Goal: Ask a question

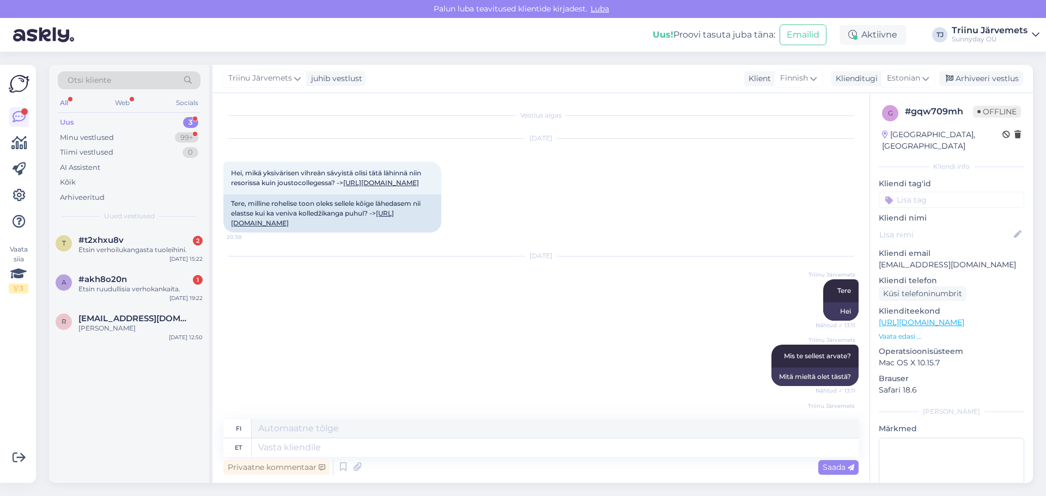
scroll to position [400, 0]
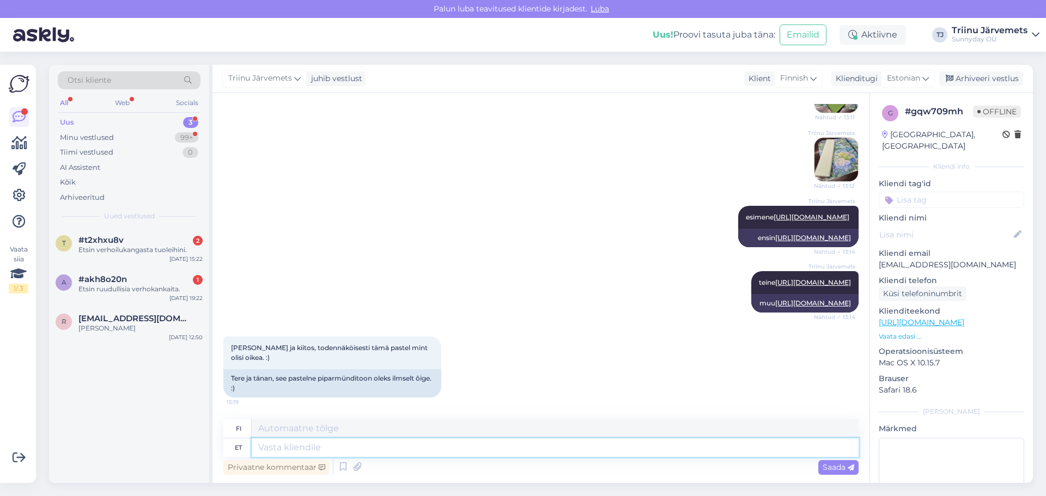
click at [295, 447] on textarea at bounding box center [555, 447] width 607 height 19
click at [120, 252] on div "Etsin verhoilukangasta tuoleihini." at bounding box center [140, 250] width 124 height 10
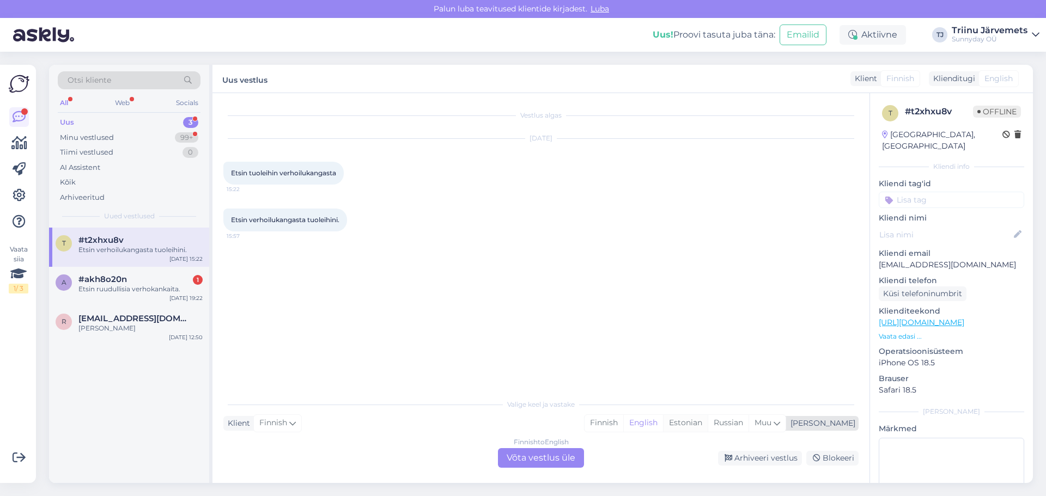
click at [708, 422] on div "Estonian" at bounding box center [685, 423] width 45 height 16
click at [528, 457] on div "Finnish to Estonian Võta vestlus üle" at bounding box center [541, 458] width 86 height 20
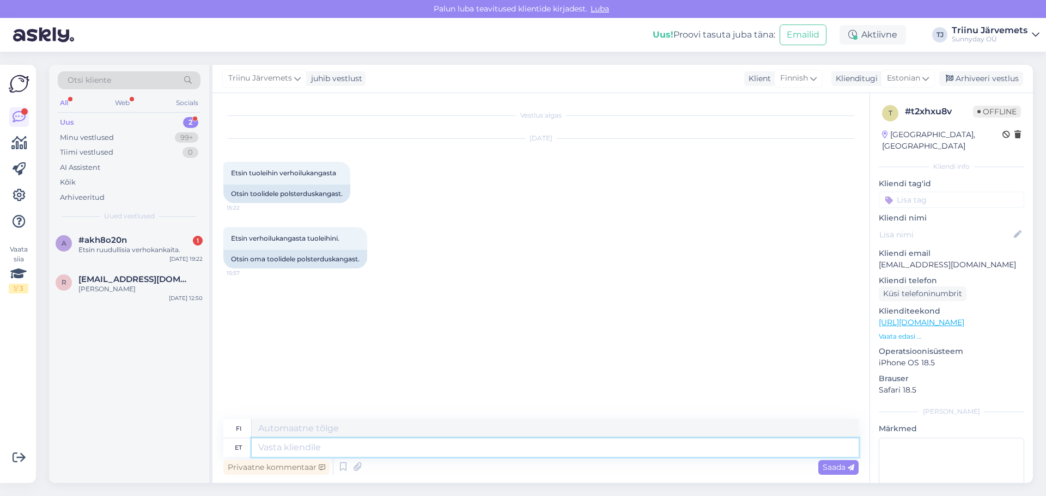
click at [312, 450] on textarea at bounding box center [555, 447] width 607 height 19
type textarea "Tere"
type textarea "Hei"
type textarea "Tere, me"
type textarea "Hei,"
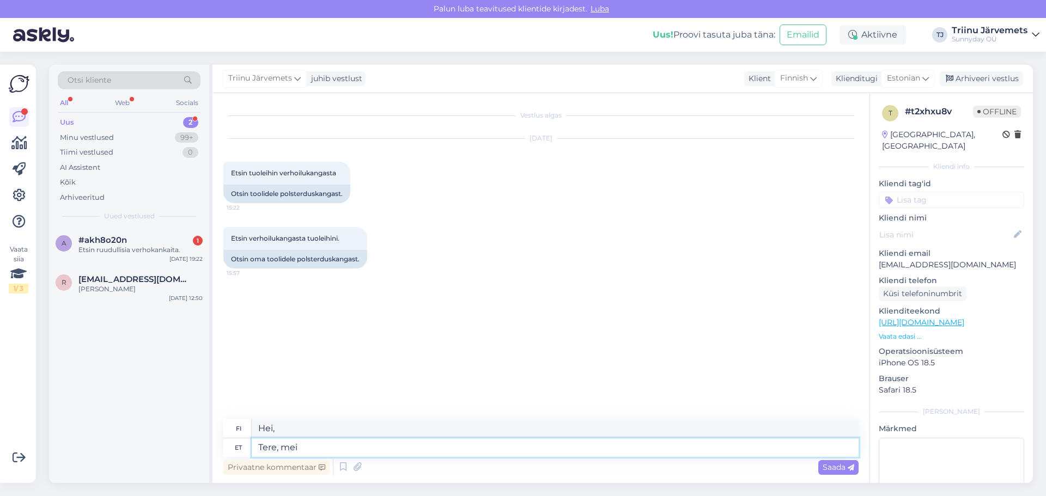
type textarea "Tere, mei o"
type textarea "Hei, me"
type textarea "Tere, meil mööblikanagst"
type textarea "Hei, meillä on huonekalukankaita"
type textarea "Tere, meil mööblikangast ei o"
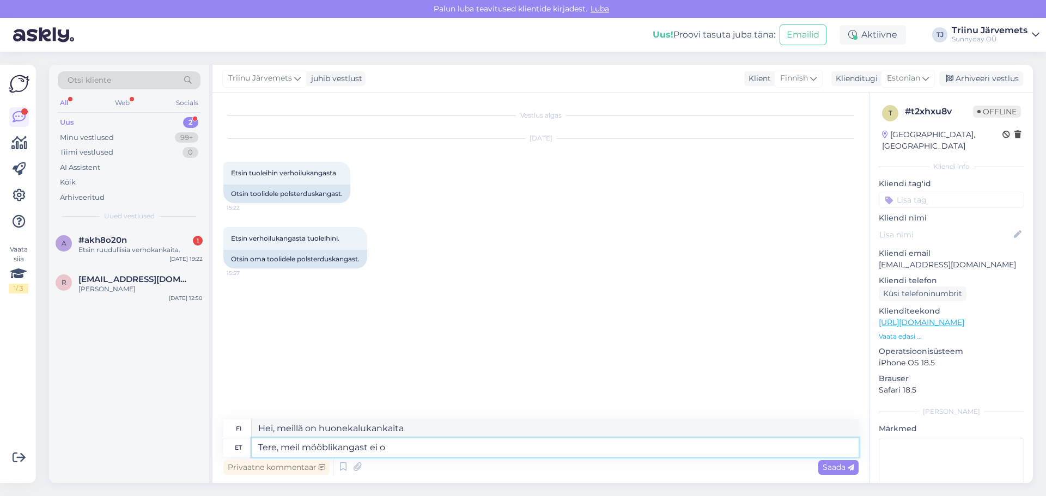
type textarea "Hei, meillä ei ole huonekalukankaita."
type textarea "Tere, meil mööblikangast ei ole"
click at [828, 471] on span "Saada" at bounding box center [838, 467] width 32 height 10
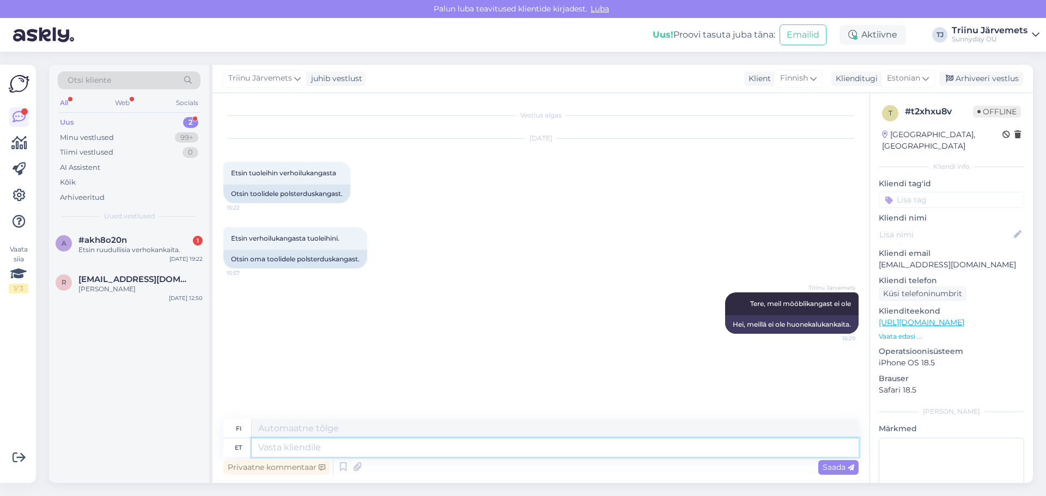
click at [546, 452] on textarea at bounding box center [555, 447] width 607 height 19
type textarea "kui"
type textarea "[PERSON_NAME]"
type textarea "kui ma s"
type textarea "[PERSON_NAME]"
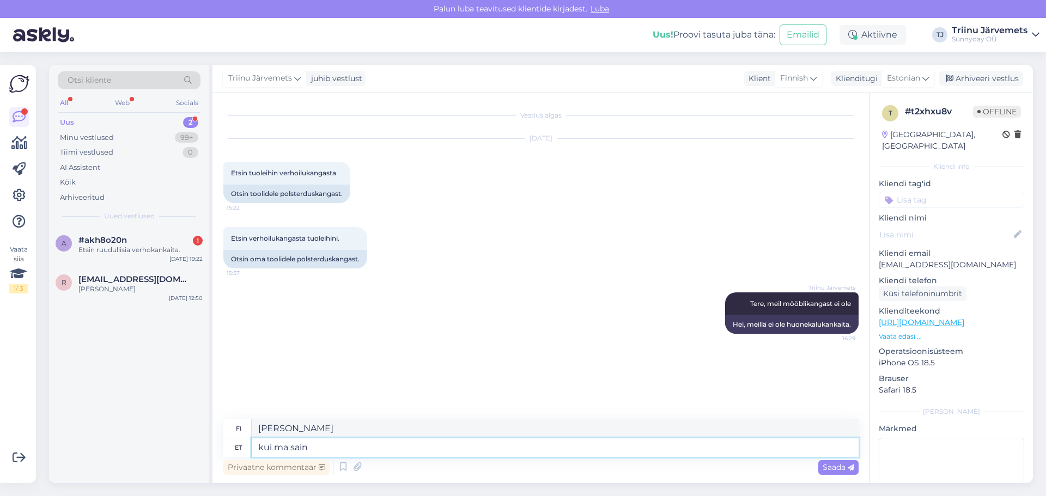
type textarea "kui ma sain"
type textarea "kun sain"
type textarea "kui ma sain õigest"
type textarea "kun sain sen oikean"
type textarea "kui ma sain õigesti"
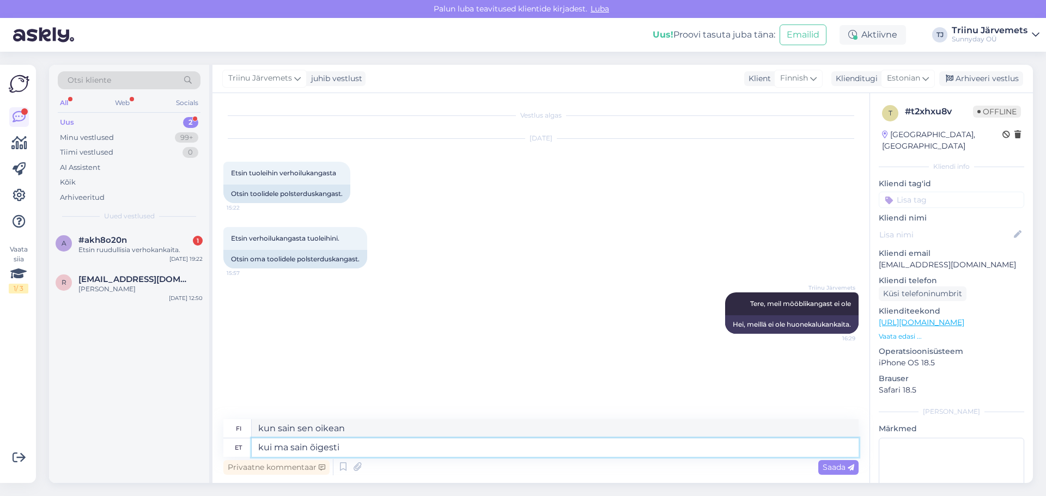
type textarea "kun sain sen oikein"
type textarea "kui ma sain õigesti ar"
type textarea "[PERSON_NAME] sen oikein"
type textarea "kui ma sain õigesti aru k"
type textarea "jos ymmärsin oikein"
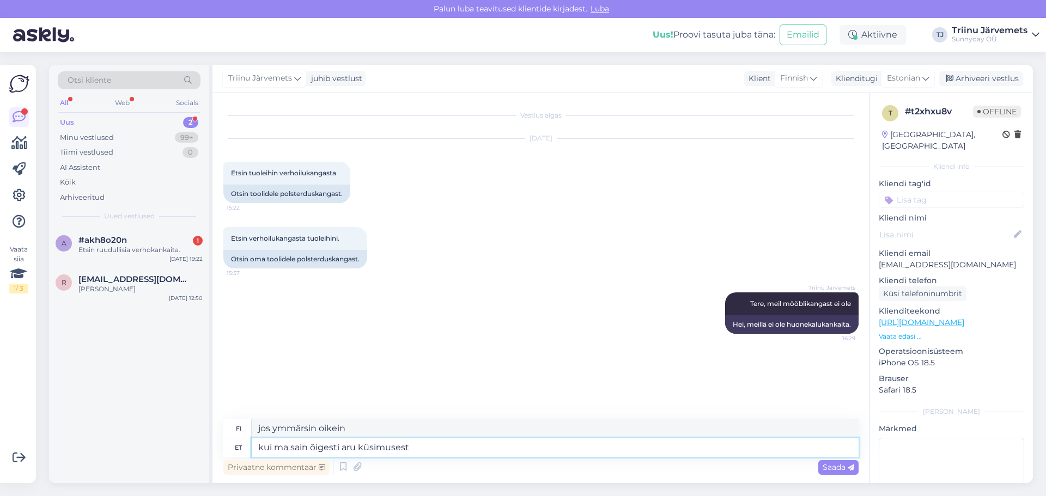
type textarea "kui ma sain õigesti aru küsimusest"
type textarea "jos ymmärsin kysymyksen oikein"
type textarea "kui ma sain õigesti aru küsimusest"
click at [822, 464] on span "Saada" at bounding box center [838, 467] width 32 height 10
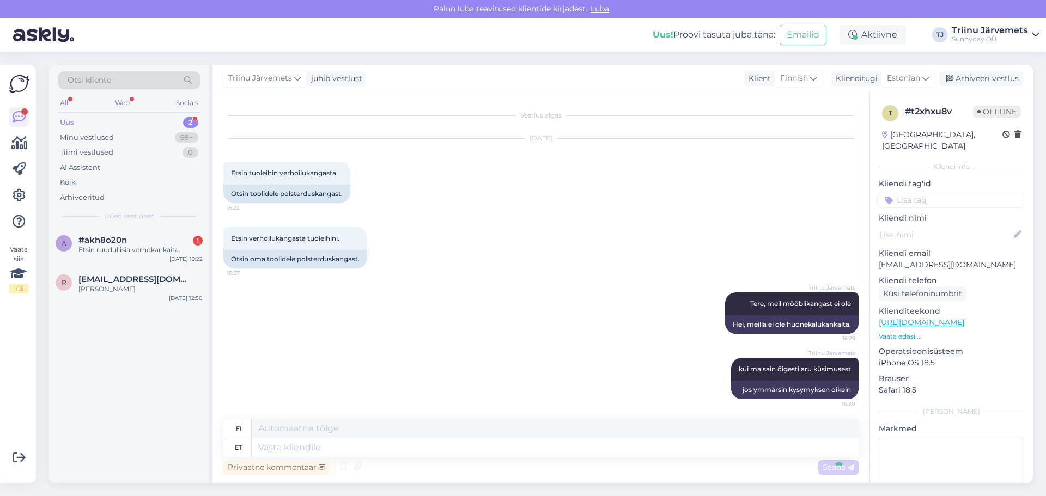
scroll to position [2, 0]
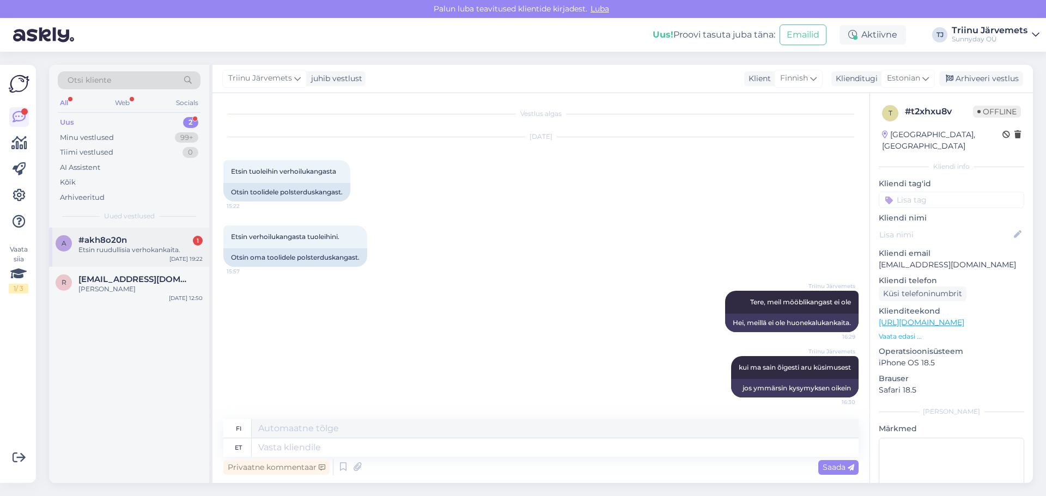
click at [109, 246] on div "Etsin ruudullisia verhokankaita." at bounding box center [140, 250] width 124 height 10
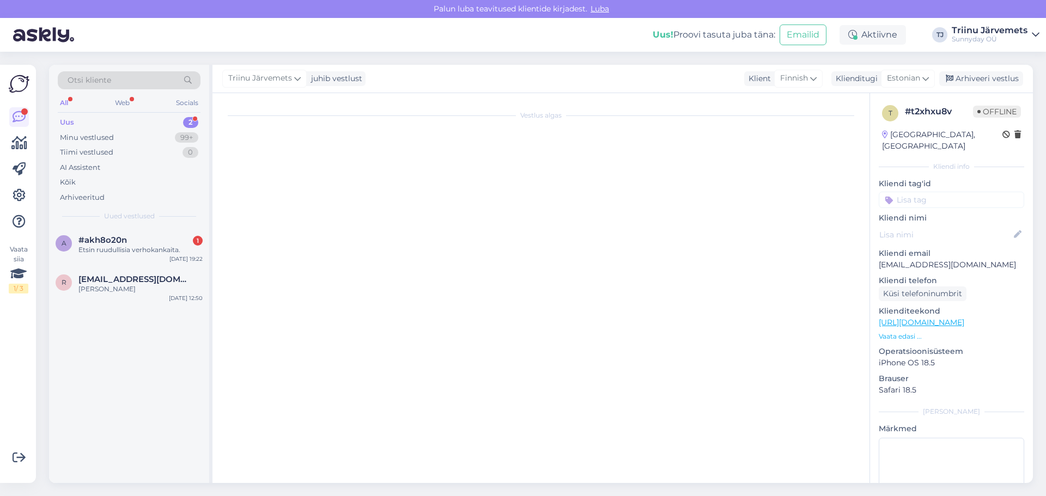
scroll to position [0, 0]
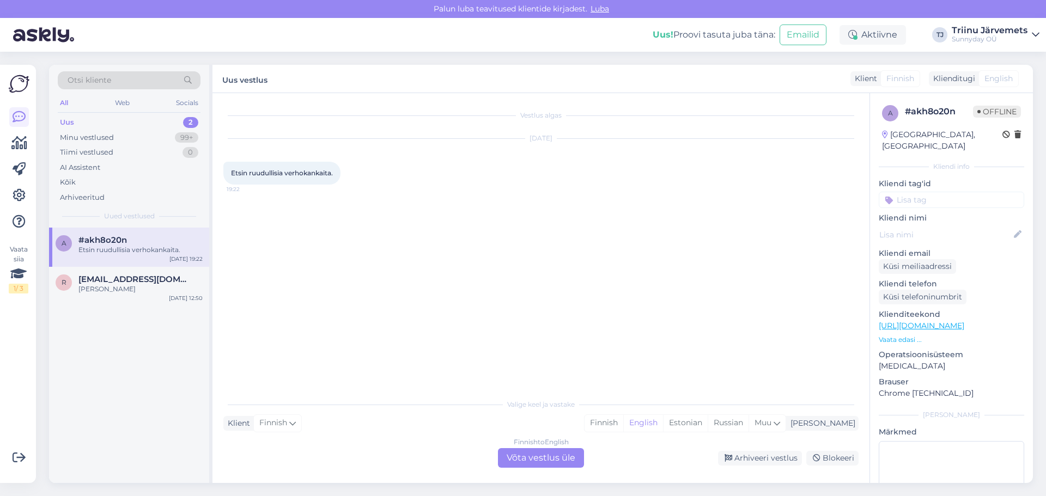
drag, startPoint x: 724, startPoint y: 425, endPoint x: 630, endPoint y: 437, distance: 95.5
click at [708, 425] on div "Estonian" at bounding box center [685, 423] width 45 height 16
click at [542, 460] on div "Finnish to Estonian Võta vestlus üle" at bounding box center [541, 458] width 86 height 20
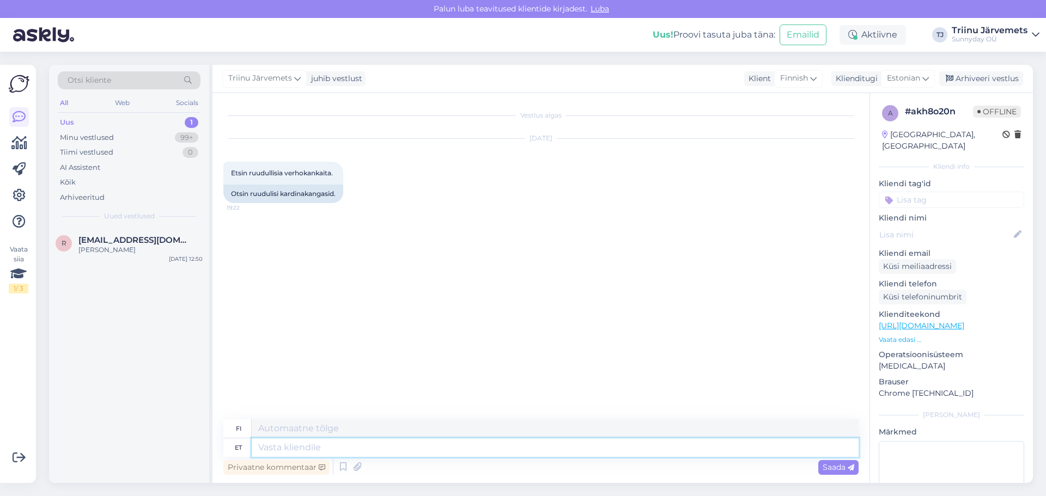
click at [362, 449] on textarea at bounding box center [555, 447] width 607 height 19
type textarea "Tere"
type textarea "Hei"
type textarea "Tere, me"
type textarea "Hei,"
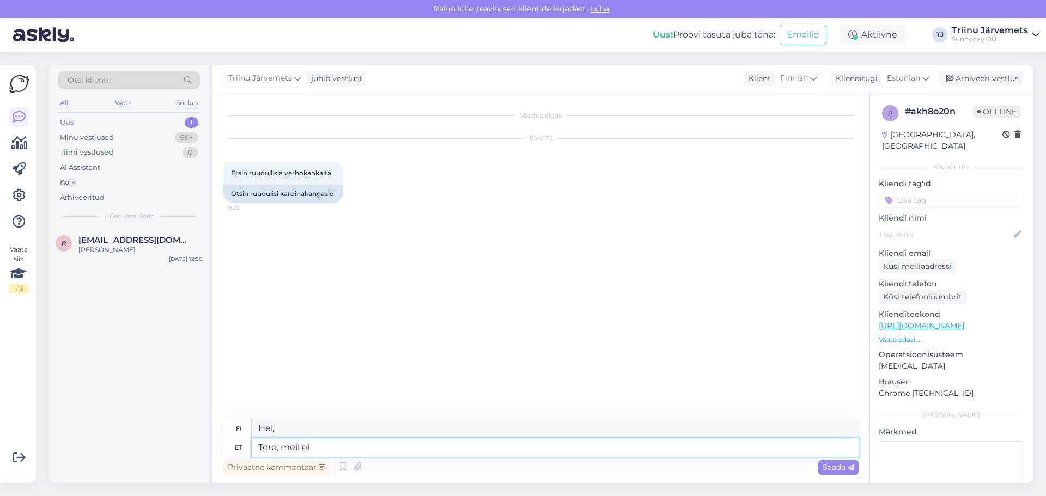
type textarea "Tere, meil ei"
type textarea "Hei, me"
type textarea "Tere, meil ei ol"
type textarea "Hei, meillä ei ole"
type textarea "Tere, meil ei ole kardina"
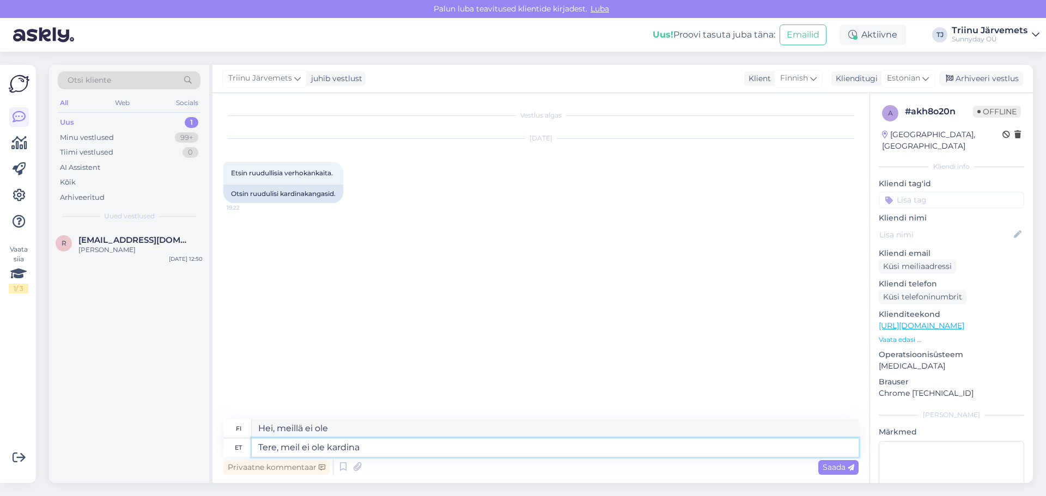
type textarea "Hei, meillä ei ole verhoa."
type textarea "Tere, meil ei ole kardinakangaid"
type textarea "Hei, meillä ei ole verhokankaita."
type textarea "Tere, meil ei ole kardinakangaid. Kui ma"
type textarea "Hei, meillä ei ole verhokankaita. Jos"
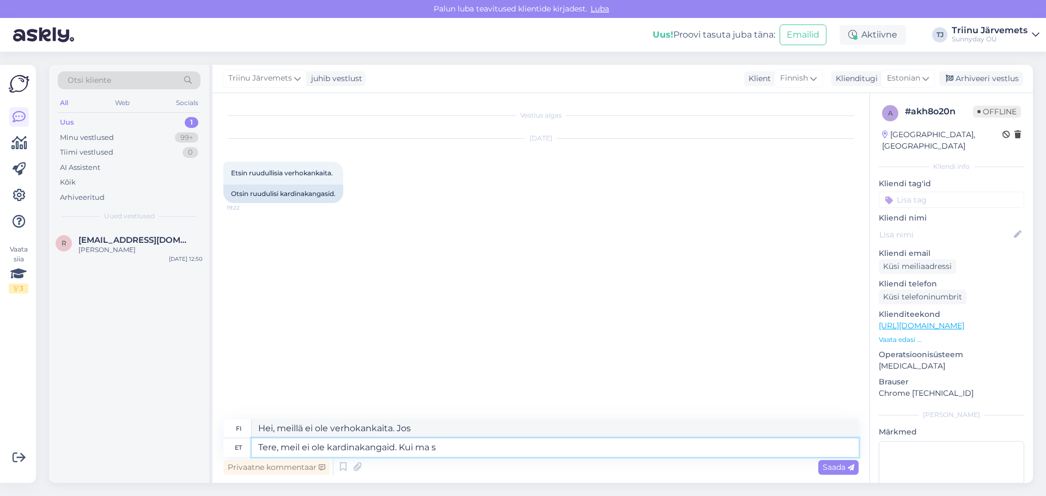
type textarea "Tere, meil ei ole kardinakangaid. Kui ma sa"
type textarea "Hei, meillä ei ole verhokankaita. Jos minä"
type textarea "Tere, meil ei ole kardinakangaid. Kui ma sain"
type textarea "Hei, meillä ei ole verhokankaita. Kun sain"
type textarea "Tere, meil ei ole kardinakangaid. Kui ma sain õigesti"
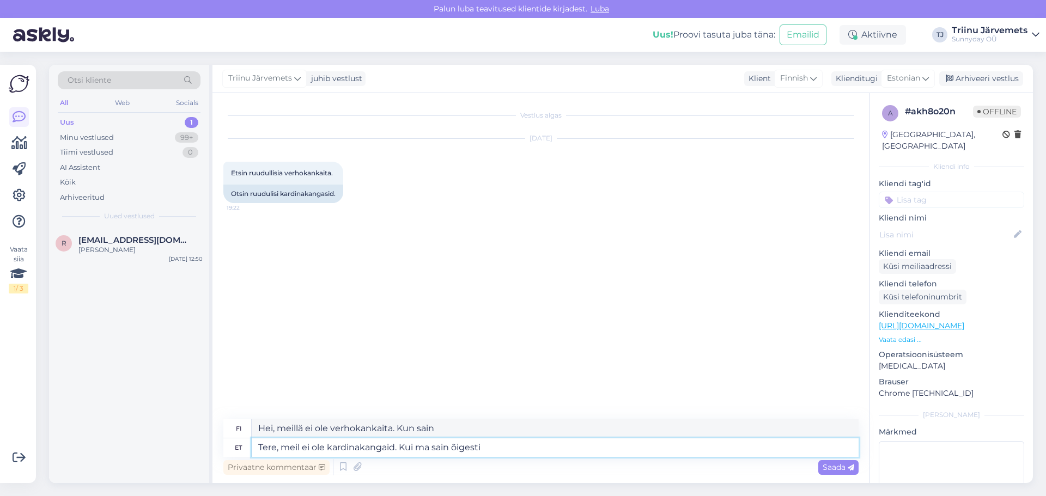
type textarea "Hei, meillä ei ole verhokankaita. Jos olen oikeassa."
type textarea "Tere, meil ei ole kardinakangaid. Kui ma sain õigesti teie"
type textarea "Hei, meillä ei ole verhokankaita. Jos ymmärsin sinun kankaasi oikein, niin..."
type textarea "Tere, meil ei ole kardinakangaid. Kui ma sain õigesti teie küsimusest ar"
type textarea "Hei, meillä ei ole verhokankaita. Jos ymmärsin kysymyksesi oikein"
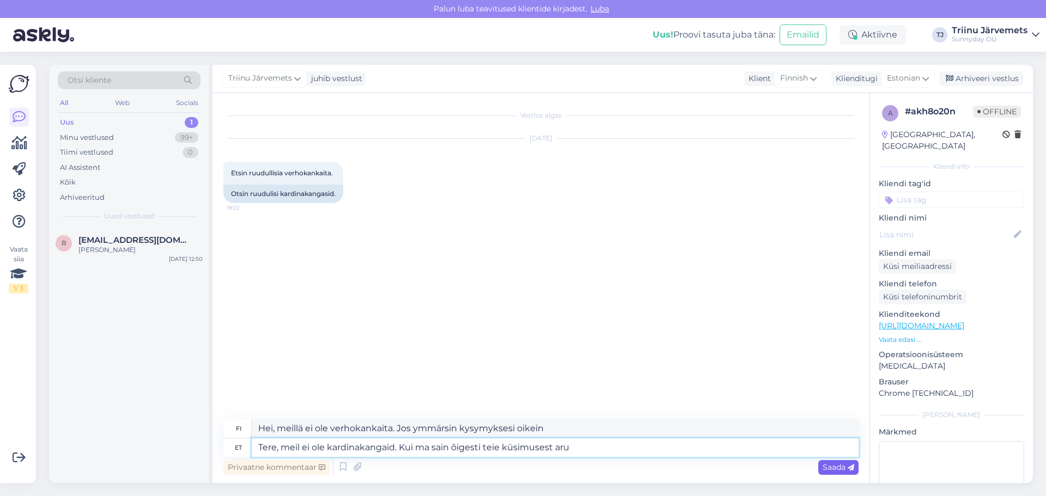
type textarea "Tere, meil ei ole kardinakangaid. Kui ma sain õigesti teie küsimusest aru"
click at [826, 468] on span "Saada" at bounding box center [838, 467] width 32 height 10
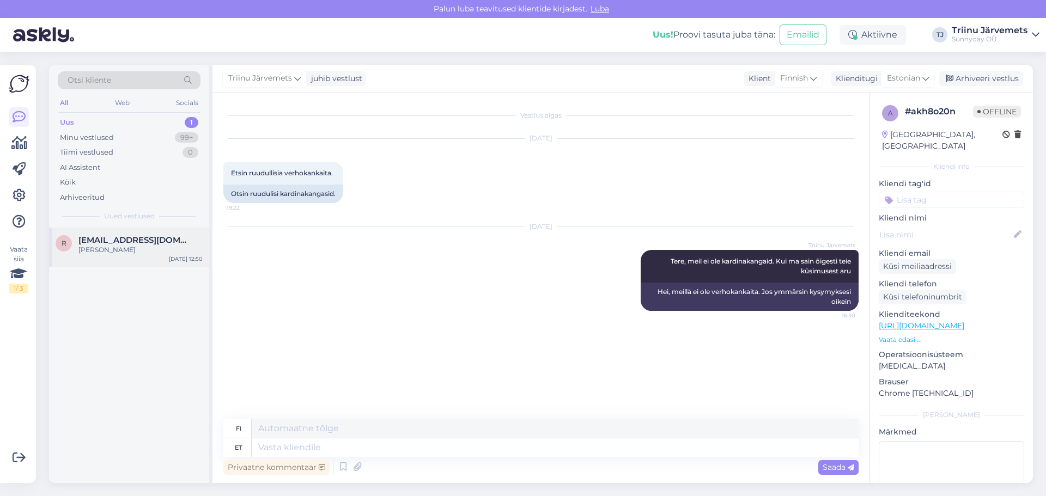
click at [121, 248] on div "[PERSON_NAME]" at bounding box center [140, 250] width 124 height 10
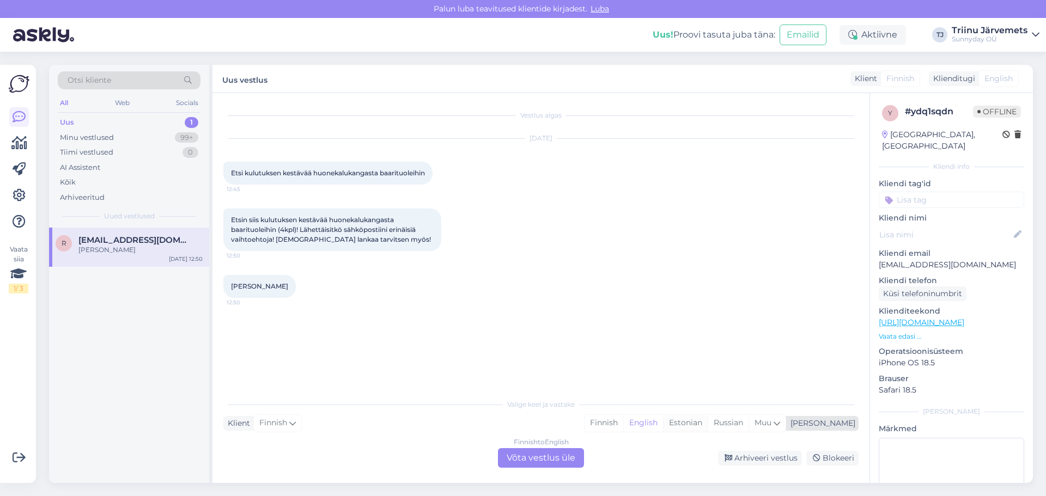
click at [708, 424] on div "Estonian" at bounding box center [685, 423] width 45 height 16
click at [528, 458] on div "Finnish to Estonian Võta vestlus üle" at bounding box center [541, 458] width 86 height 20
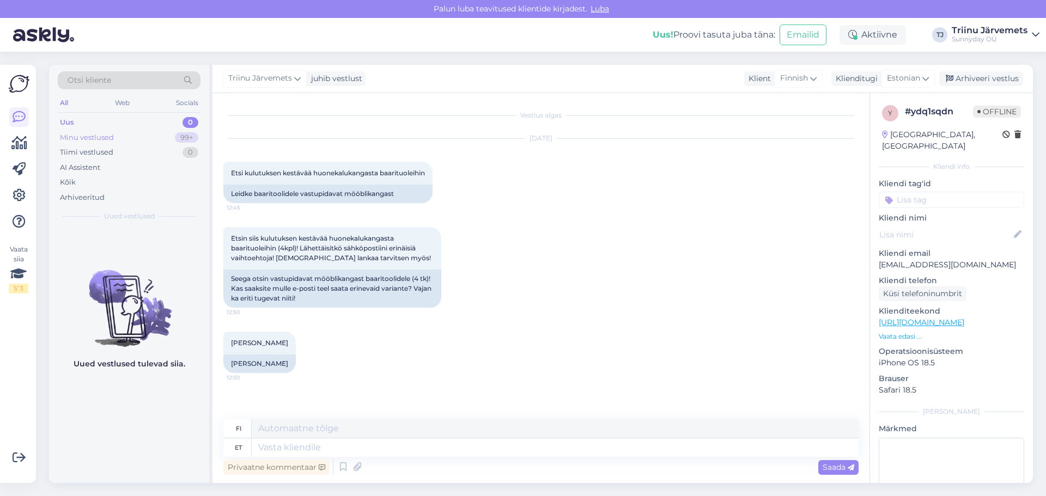
click at [80, 137] on div "Minu vestlused" at bounding box center [87, 137] width 54 height 11
